Goal: Information Seeking & Learning: Learn about a topic

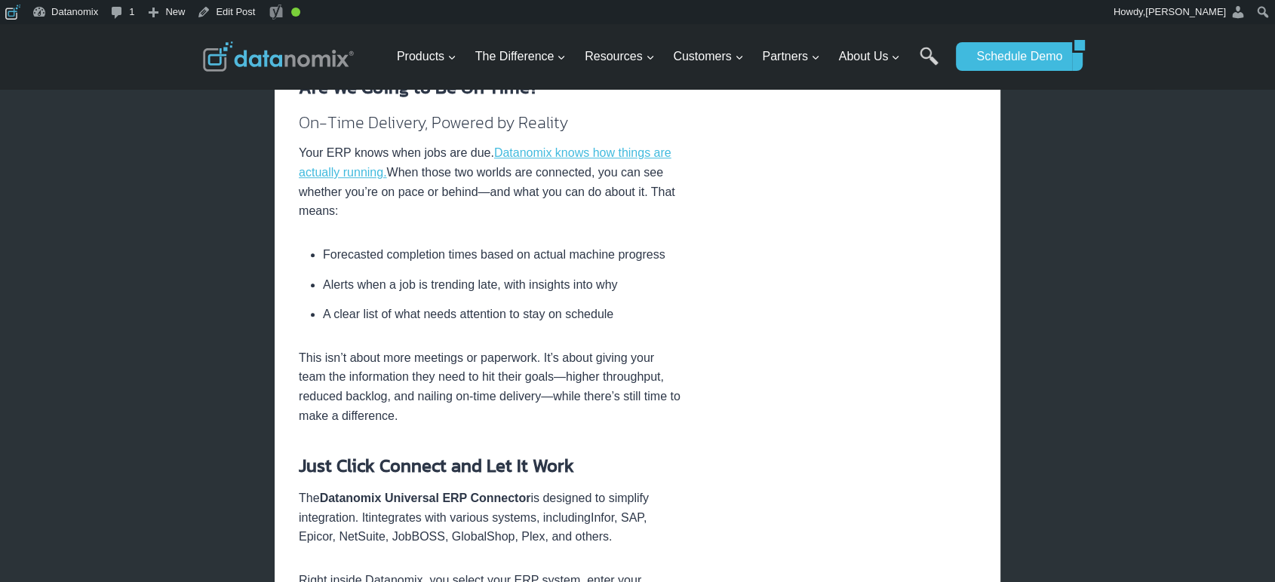
scroll to position [1257, 0]
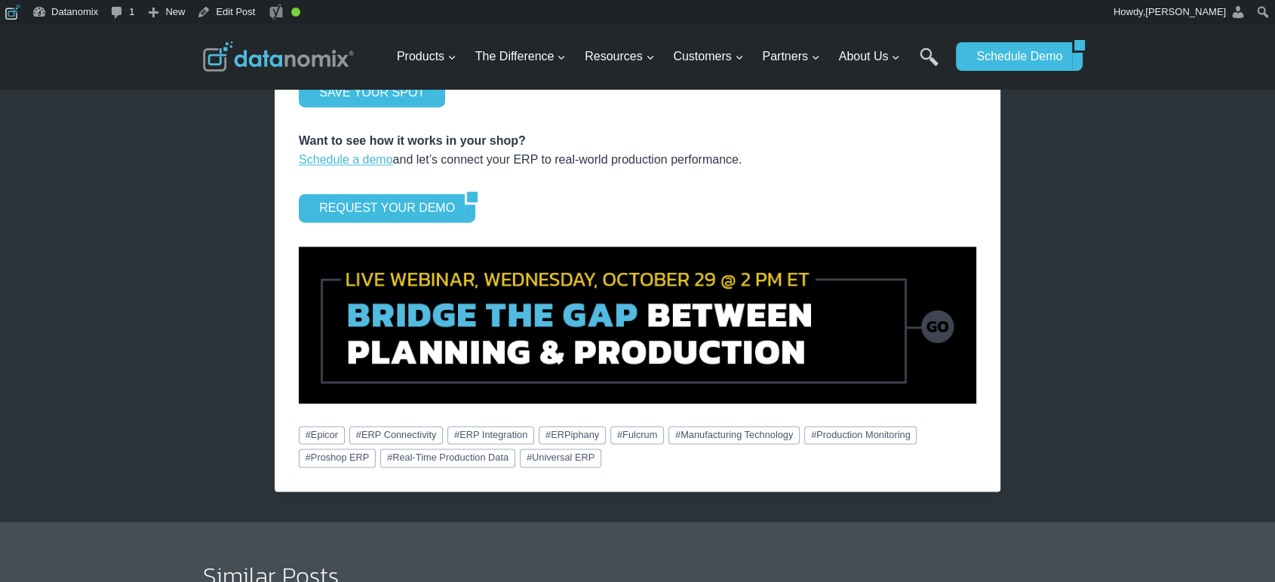
scroll to position [2234, 0]
